Goal: Task Accomplishment & Management: Manage account settings

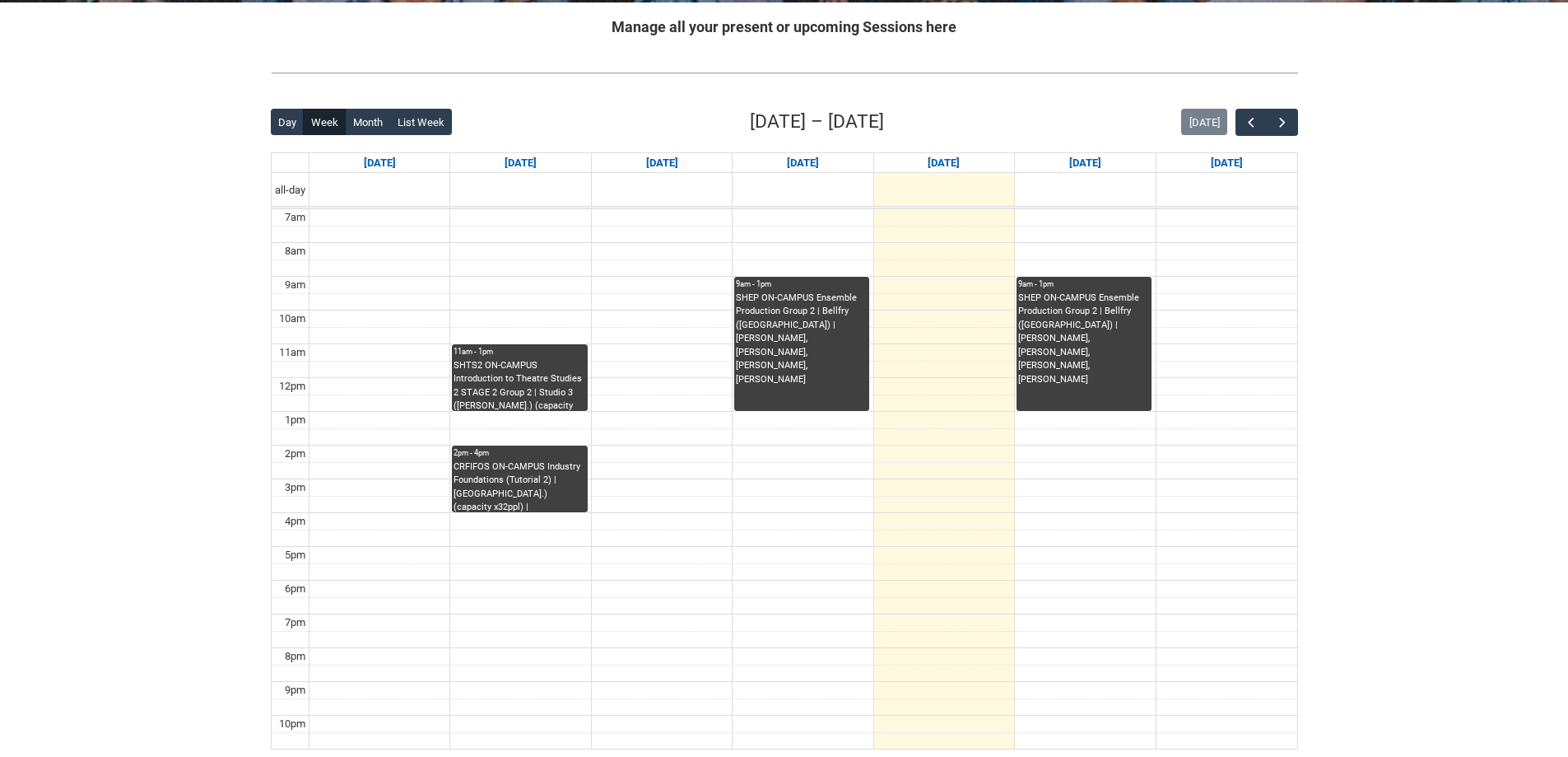
scroll to position [330, 0]
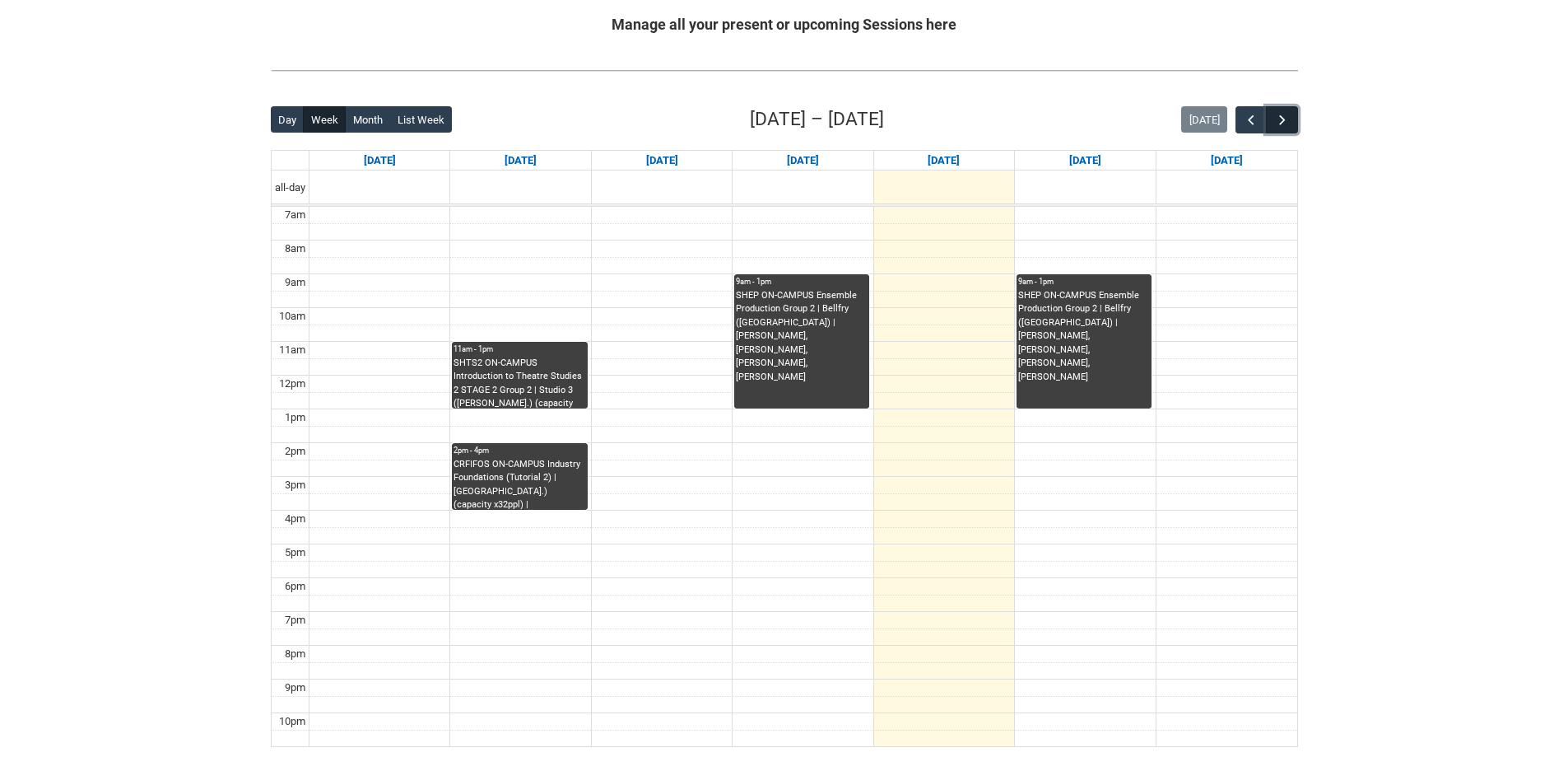
click at [1281, 124] on span "button" at bounding box center [1282, 120] width 16 height 16
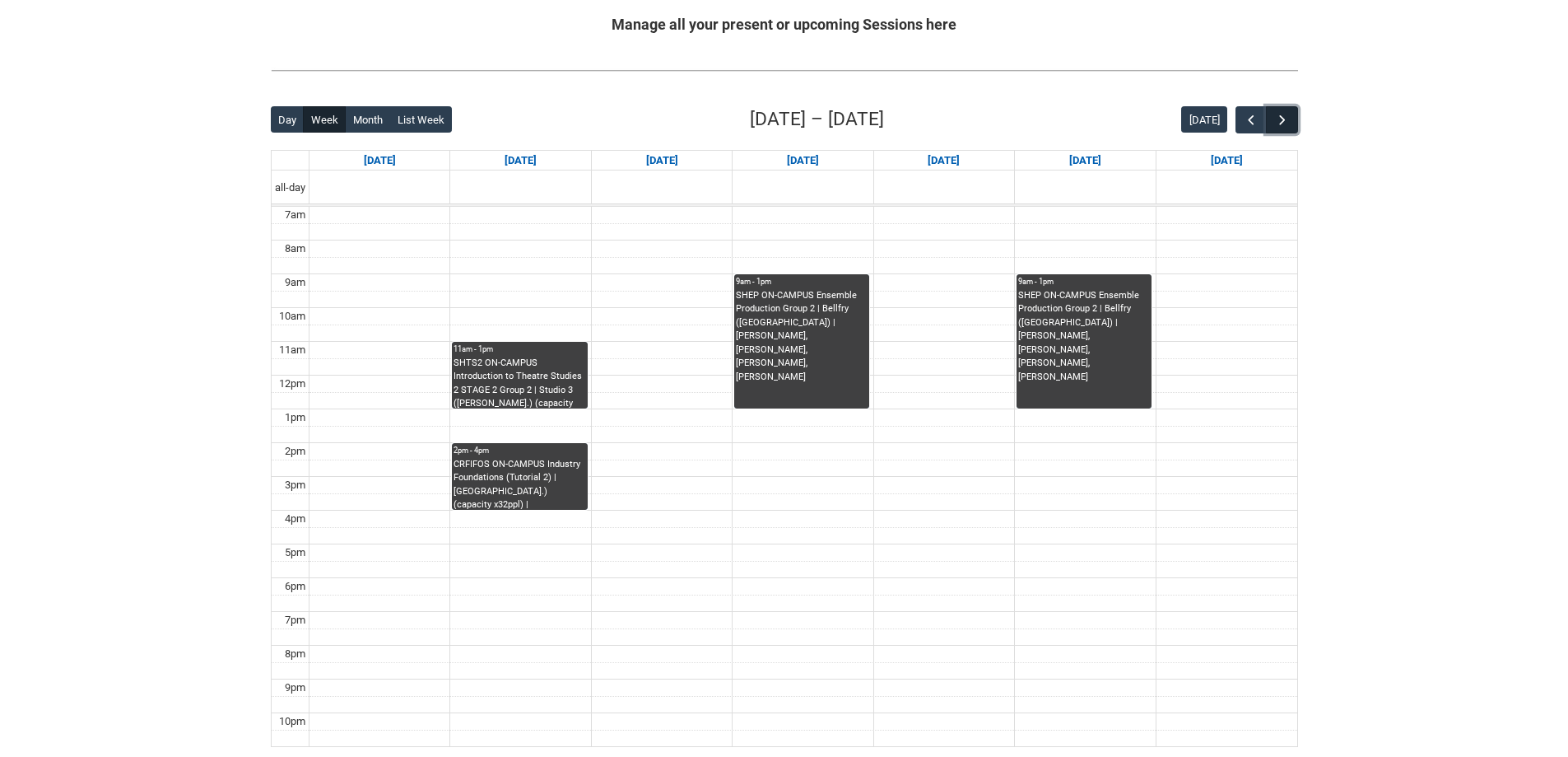
click at [1281, 124] on span "button" at bounding box center [1282, 120] width 16 height 16
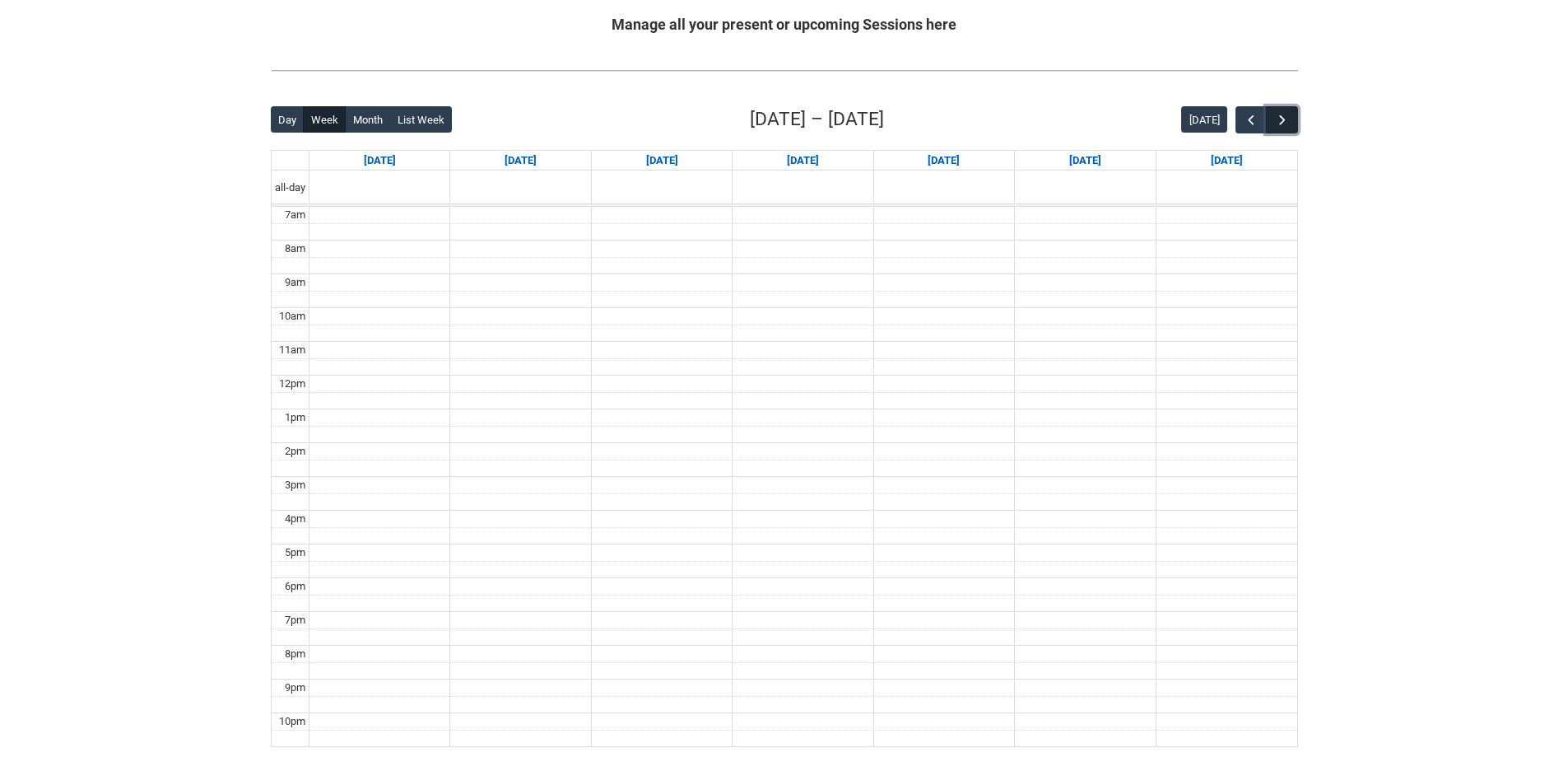
click at [1281, 121] on span "button" at bounding box center [1282, 120] width 16 height 16
click at [1244, 125] on span "button" at bounding box center [1251, 120] width 16 height 16
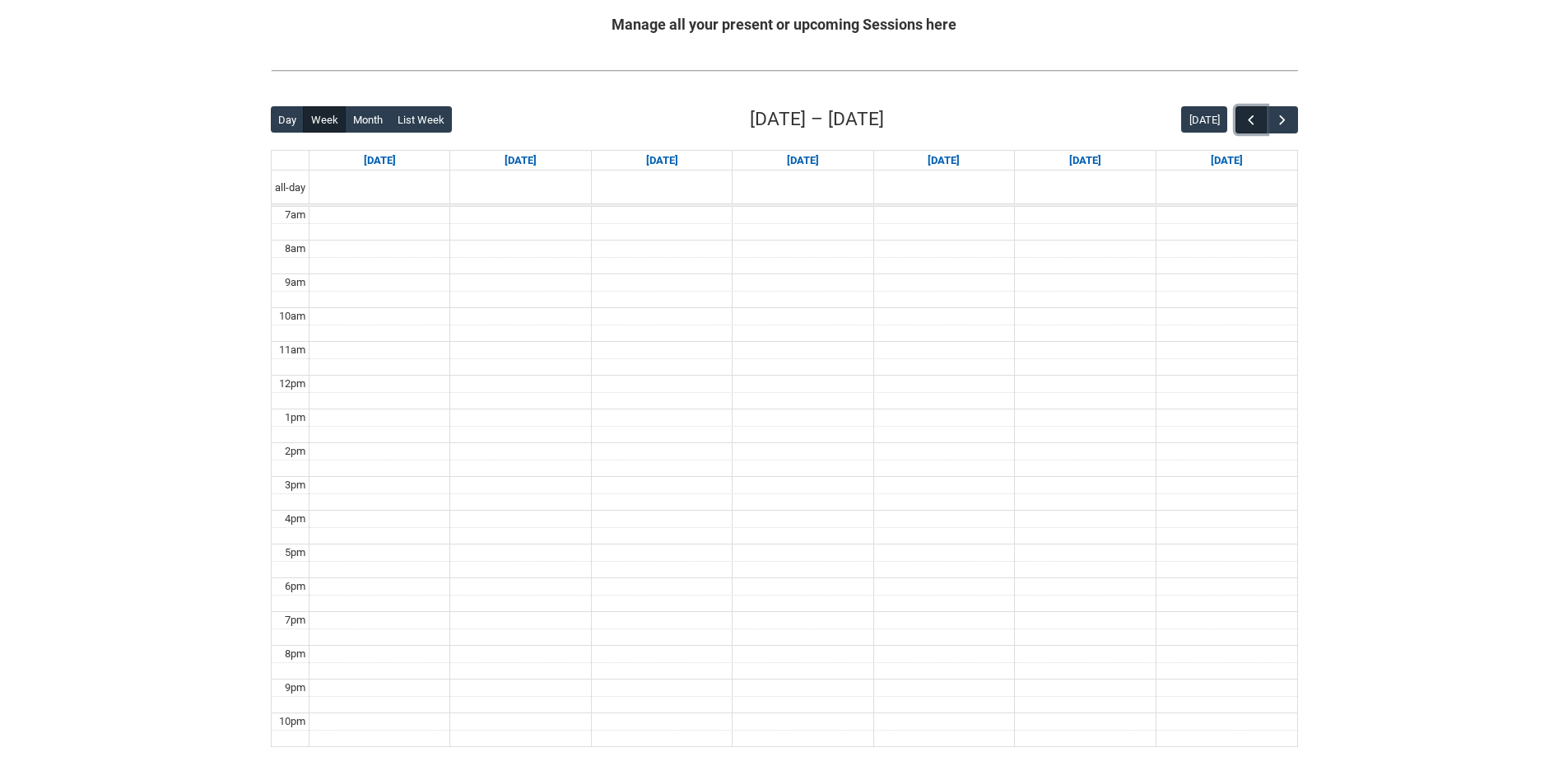
click at [1244, 125] on span "button" at bounding box center [1251, 120] width 16 height 16
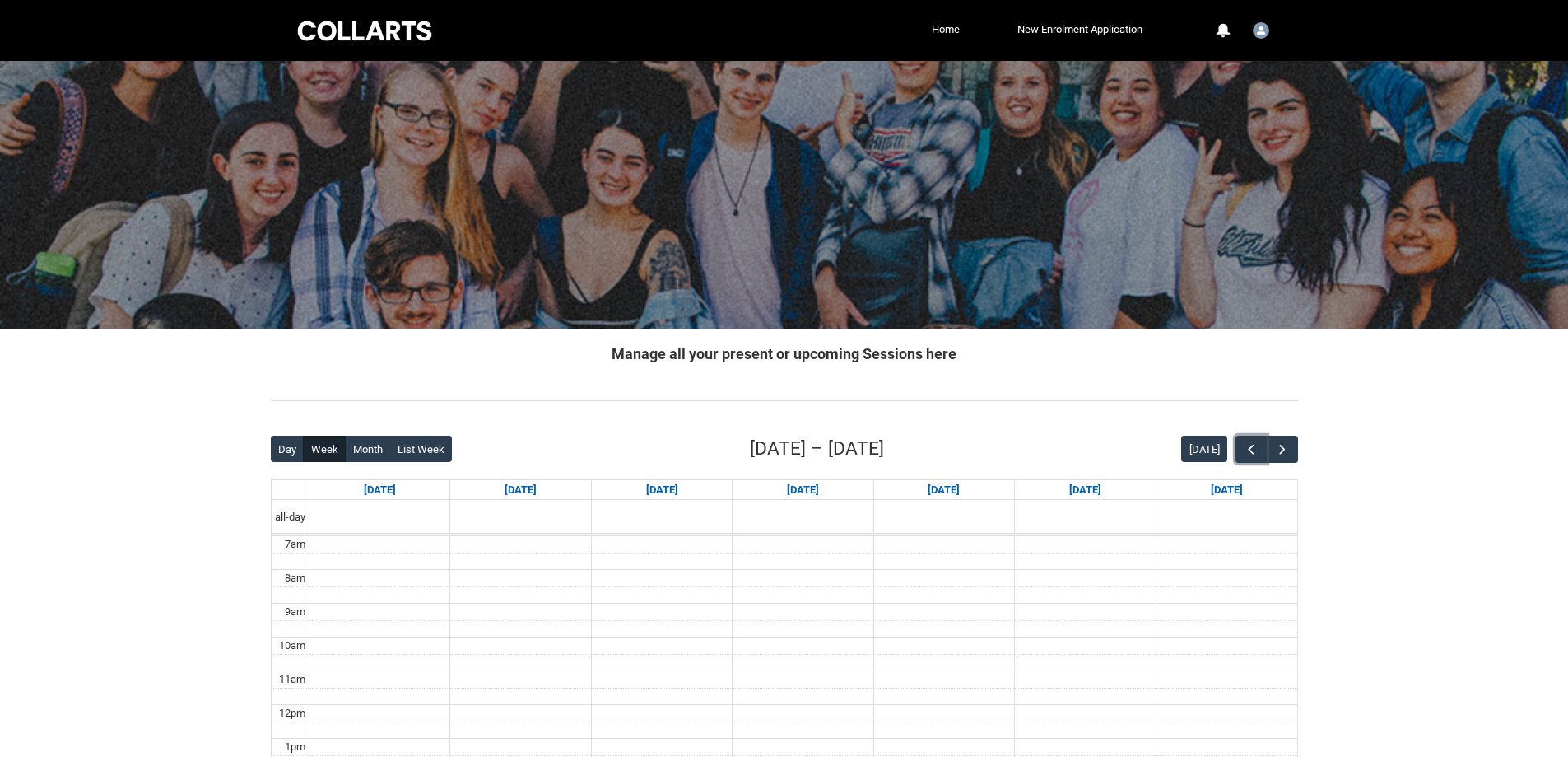
scroll to position [164, 0]
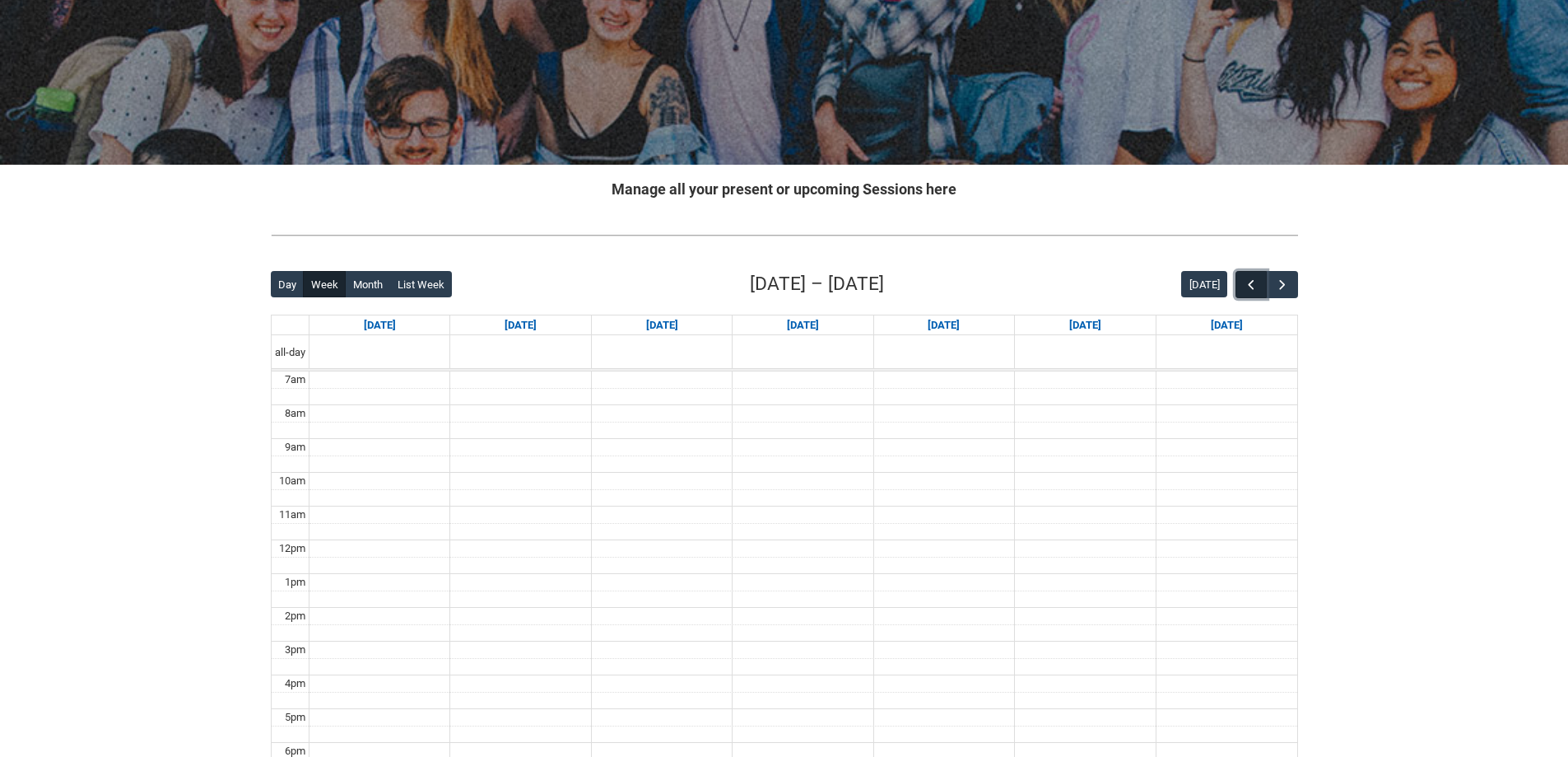
click at [1252, 288] on span "button" at bounding box center [1251, 284] width 16 height 16
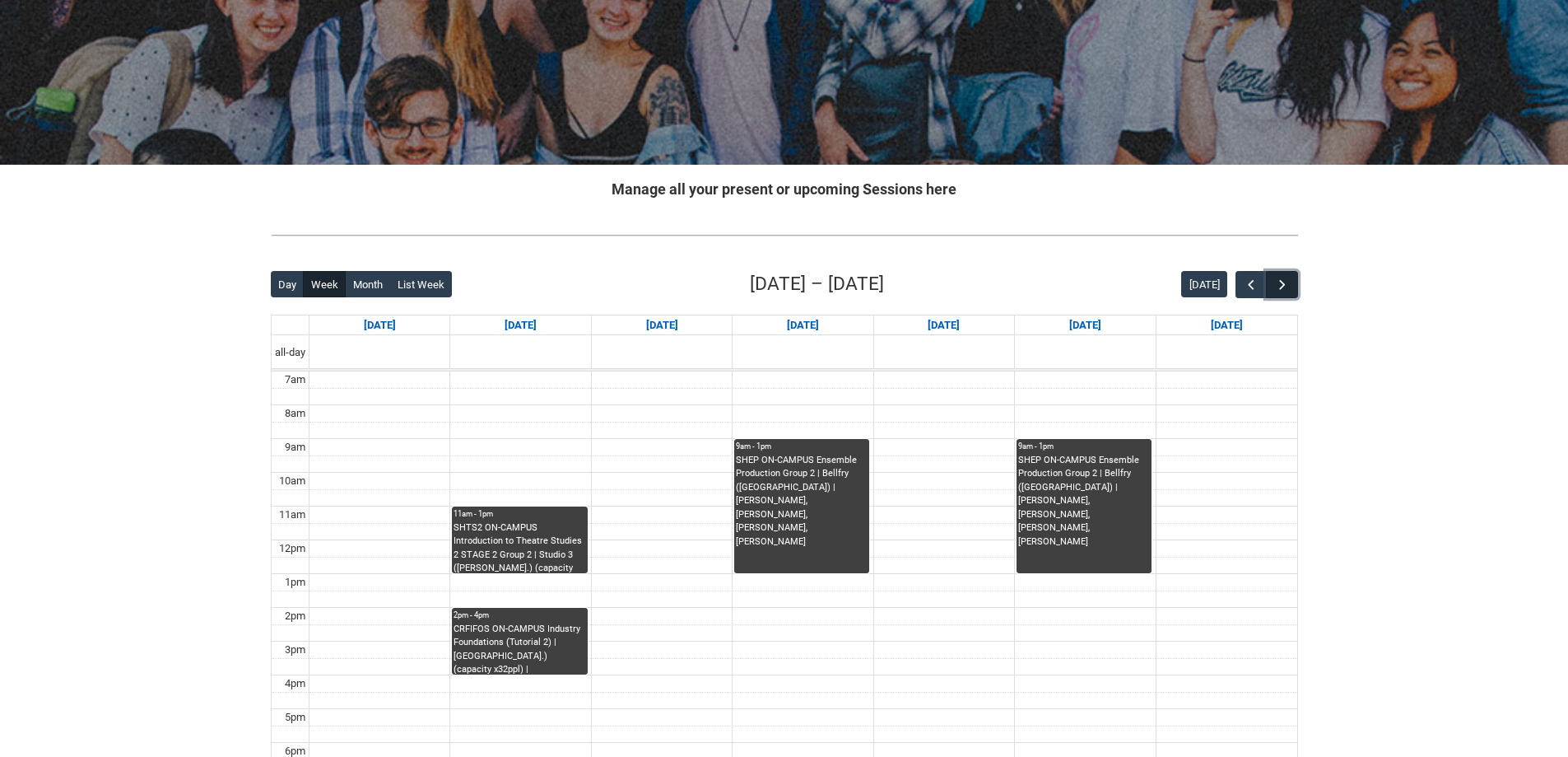
click at [1290, 285] on span "button" at bounding box center [1282, 284] width 16 height 16
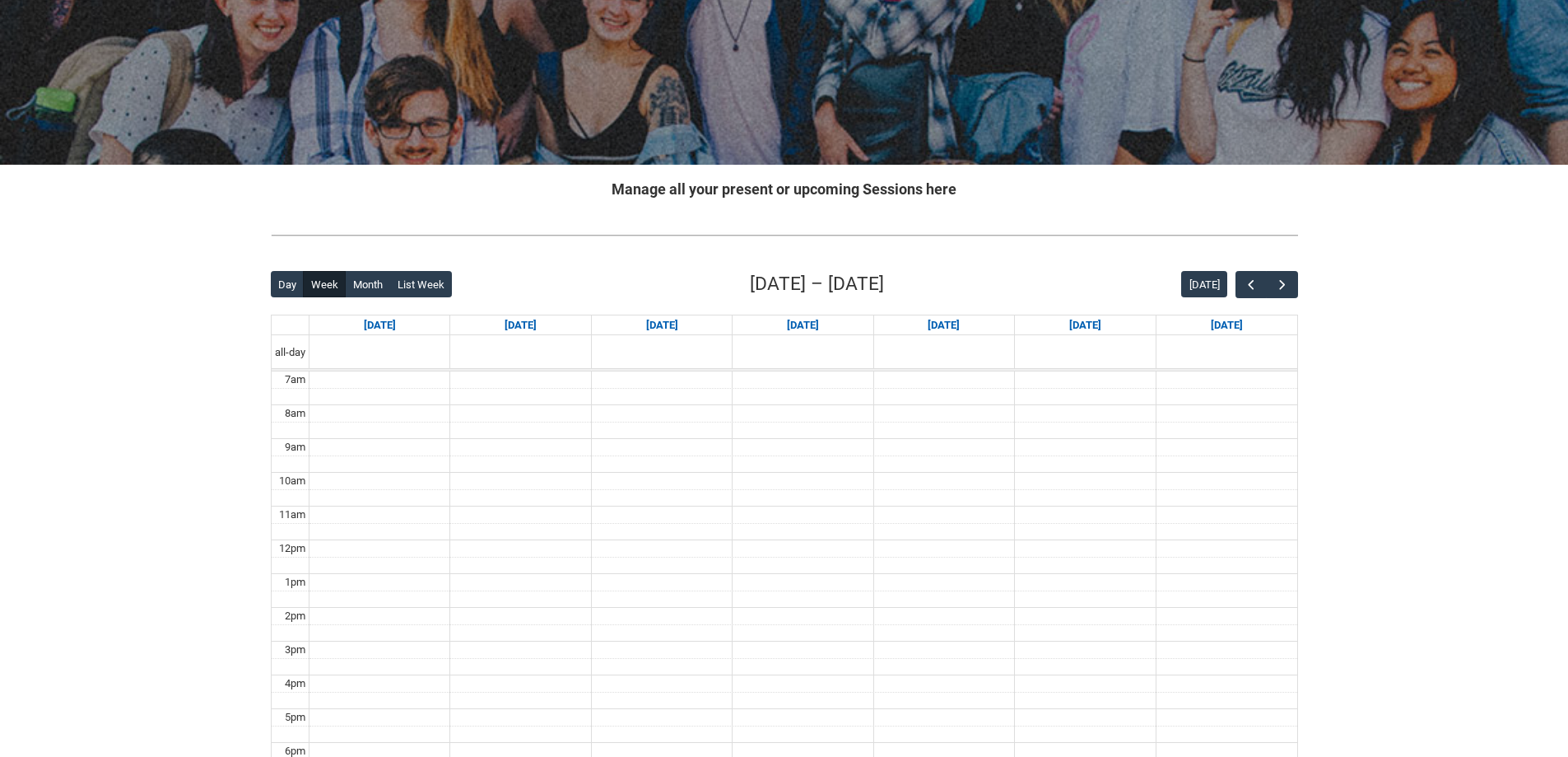
click at [1103, 196] on h2 "Manage all your present or upcoming Sessions here" at bounding box center [784, 189] width 1028 height 22
